Goal: Task Accomplishment & Management: Manage account settings

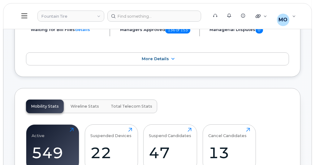
scroll to position [99, 0]
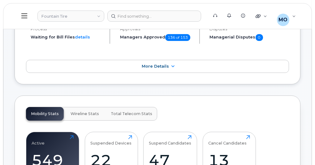
click at [25, 20] on button at bounding box center [25, 16] width 20 height 18
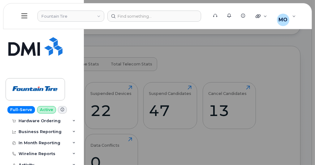
scroll to position [0, 0]
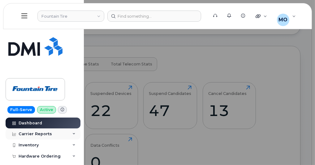
click at [72, 130] on div "Carrier Reports" at bounding box center [43, 133] width 75 height 11
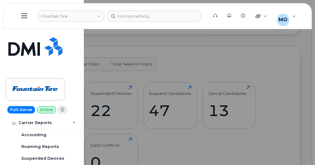
scroll to position [74, 0]
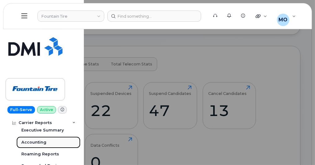
click at [56, 139] on link "Accounting" at bounding box center [48, 142] width 64 height 12
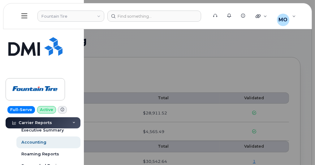
click at [127, 65] on div at bounding box center [157, 82] width 315 height 165
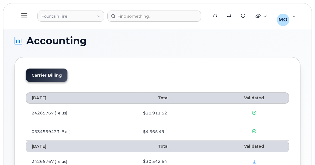
click at [50, 77] on li "Carrier Billing" at bounding box center [46, 74] width 41 height 13
click at [23, 19] on button at bounding box center [25, 16] width 20 height 18
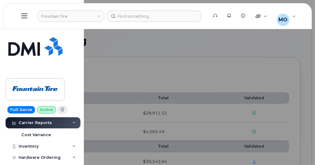
scroll to position [149, 0]
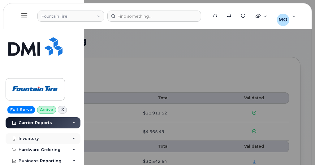
click at [73, 140] on div "Inventory" at bounding box center [43, 138] width 75 height 11
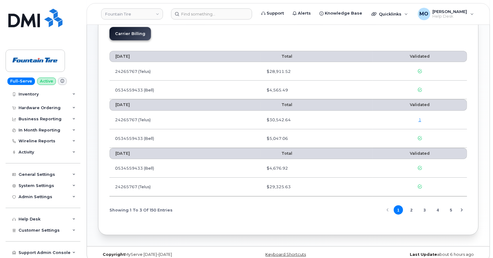
scroll to position [49, 0]
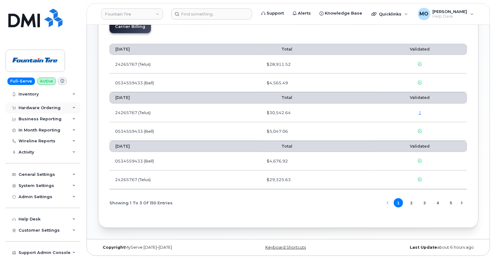
drag, startPoint x: 74, startPoint y: 111, endPoint x: 71, endPoint y: 113, distance: 3.5
click at [74, 111] on div "Hardware Ordering" at bounding box center [43, 107] width 75 height 11
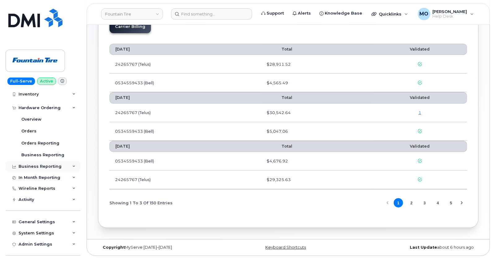
click at [71, 164] on div "Business Reporting" at bounding box center [43, 166] width 75 height 11
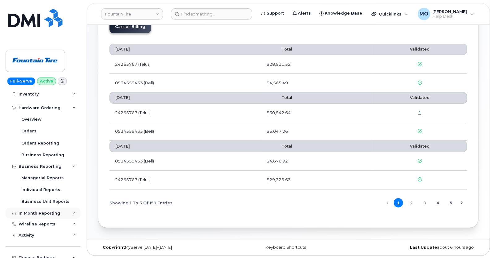
click at [70, 164] on div "In Month Reporting" at bounding box center [43, 212] width 75 height 11
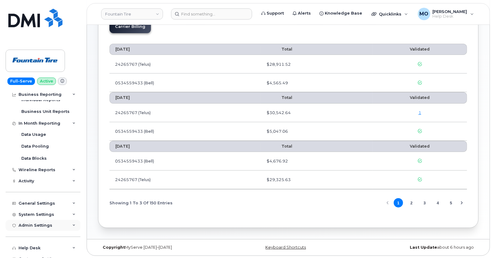
scroll to position [301, 0]
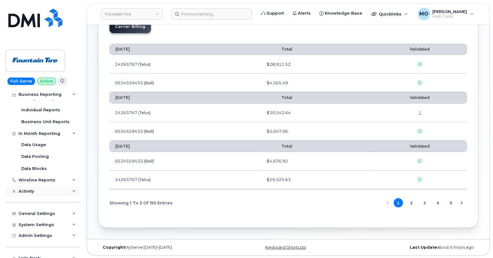
click at [76, 164] on div "Activity" at bounding box center [43, 190] width 75 height 11
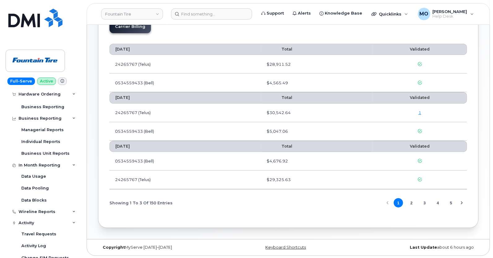
scroll to position [262, 0]
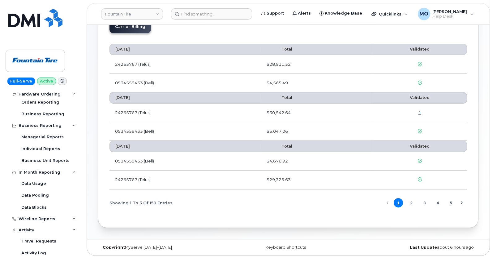
click at [62, 83] on span at bounding box center [62, 80] width 9 height 7
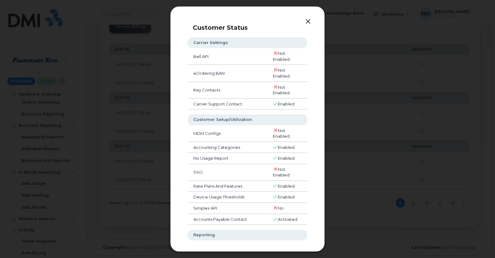
drag, startPoint x: 304, startPoint y: 24, endPoint x: 312, endPoint y: 23, distance: 8.1
click at [312, 23] on button "button" at bounding box center [308, 21] width 9 height 9
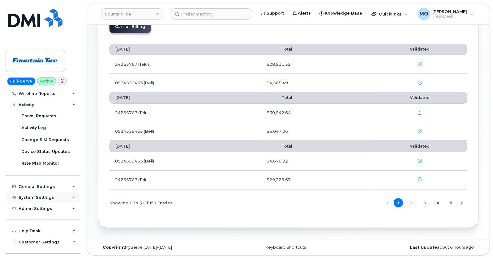
scroll to position [399, 0]
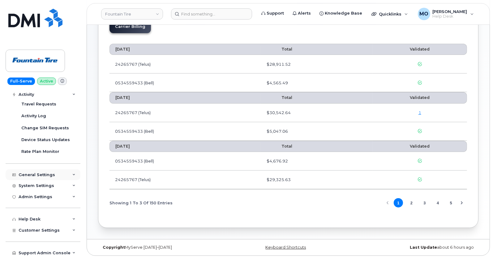
click at [72, 164] on icon at bounding box center [73, 174] width 3 height 3
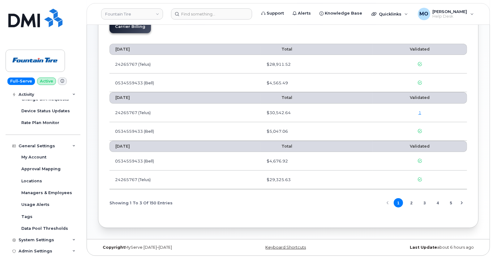
scroll to position [476, 0]
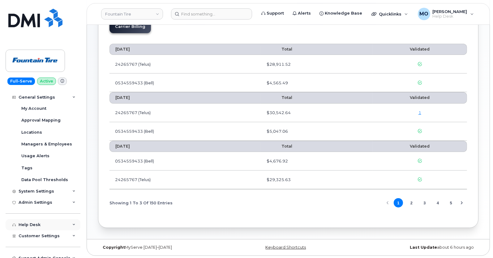
click at [72, 164] on div "Help Desk" at bounding box center [43, 224] width 75 height 11
click at [73, 164] on icon at bounding box center [73, 224] width 3 height 3
click at [73, 164] on div "Customer Settings" at bounding box center [43, 235] width 75 height 11
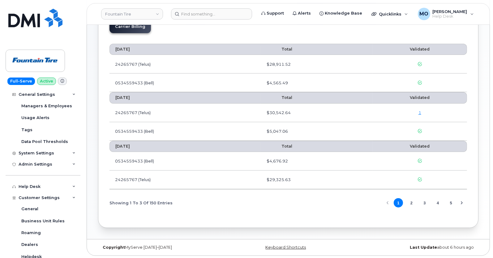
scroll to position [631, 0]
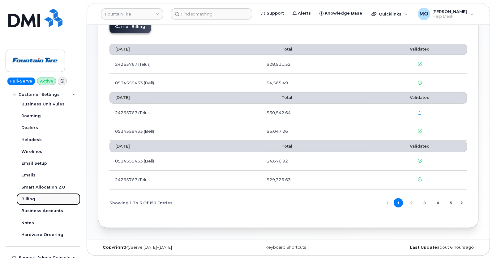
click at [49, 164] on link "Billing" at bounding box center [48, 199] width 64 height 12
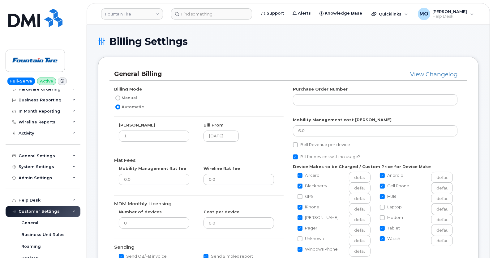
scroll to position [38, 0]
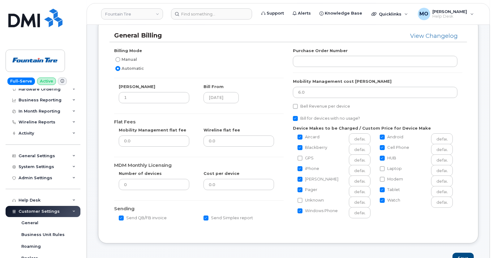
click at [72, 210] on icon at bounding box center [73, 211] width 3 height 3
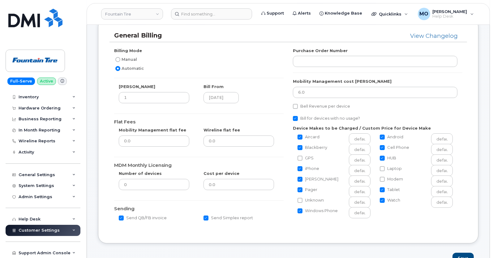
click at [73, 231] on icon at bounding box center [73, 229] width 3 height 3
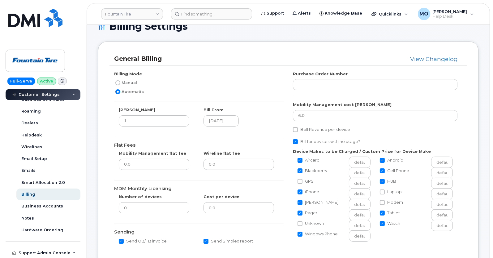
scroll to position [0, 0]
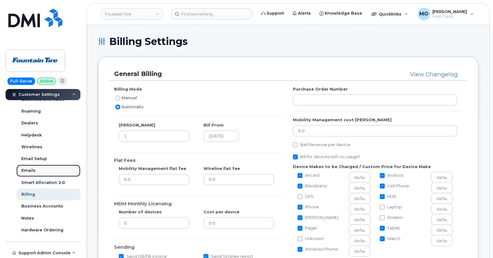
click at [50, 169] on link "Emails" at bounding box center [48, 170] width 64 height 12
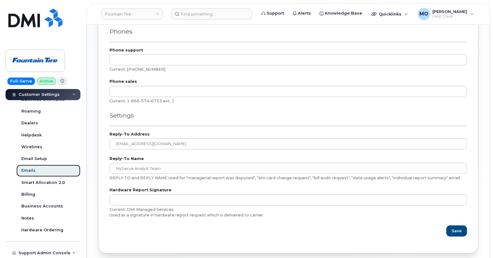
scroll to position [532, 0]
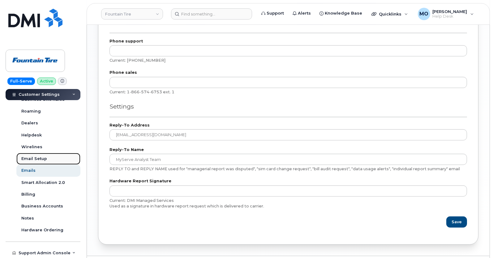
click at [54, 156] on link "Email Setup" at bounding box center [48, 159] width 64 height 12
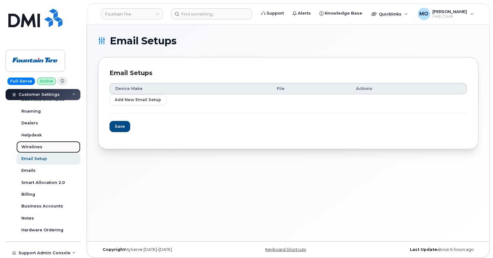
click at [36, 148] on div "Wirelines" at bounding box center [31, 147] width 21 height 6
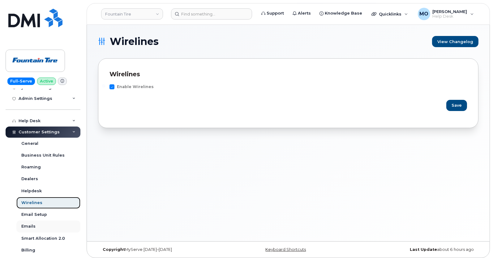
scroll to position [96, 0]
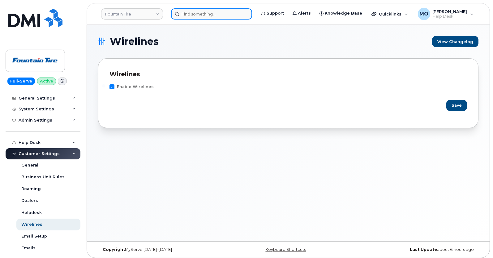
click at [193, 13] on input at bounding box center [211, 13] width 81 height 11
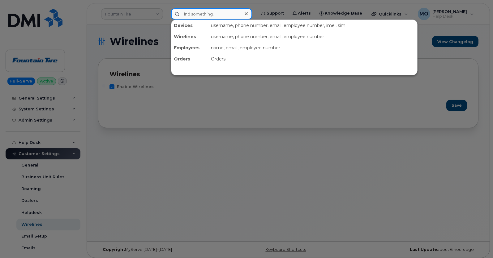
paste input "Brian.Scott@wsp.com"
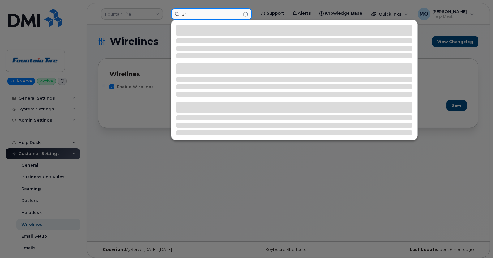
type input "B"
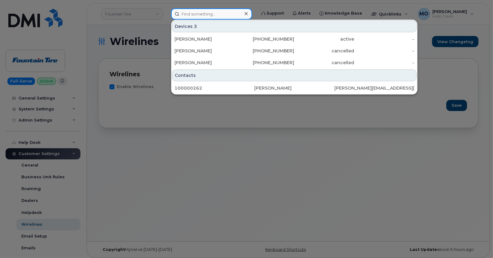
paste input "780-206-6374"
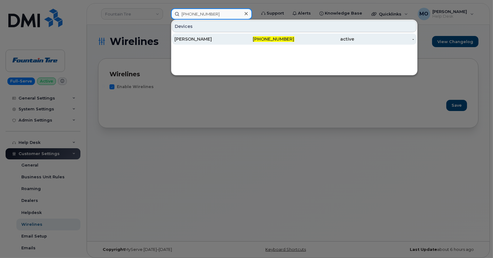
type input "780-206-6374"
click at [242, 42] on div "780-206-6374" at bounding box center [265, 38] width 60 height 11
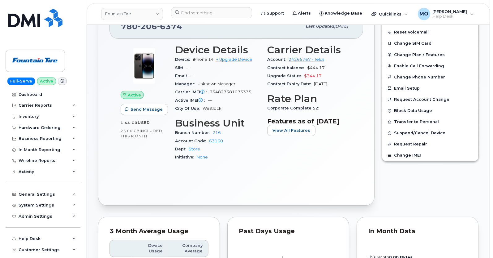
scroll to position [116, 0]
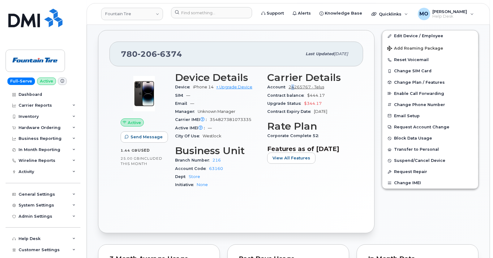
click at [293, 86] on div "Account 24265767 - Telus" at bounding box center [309, 87] width 85 height 8
click at [293, 86] on link "24265767 - Telus" at bounding box center [307, 87] width 36 height 5
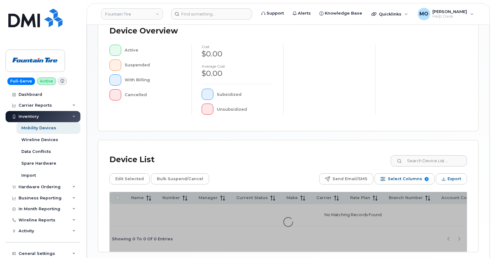
scroll to position [193, 0]
